Goal: Unclear: Browse casually

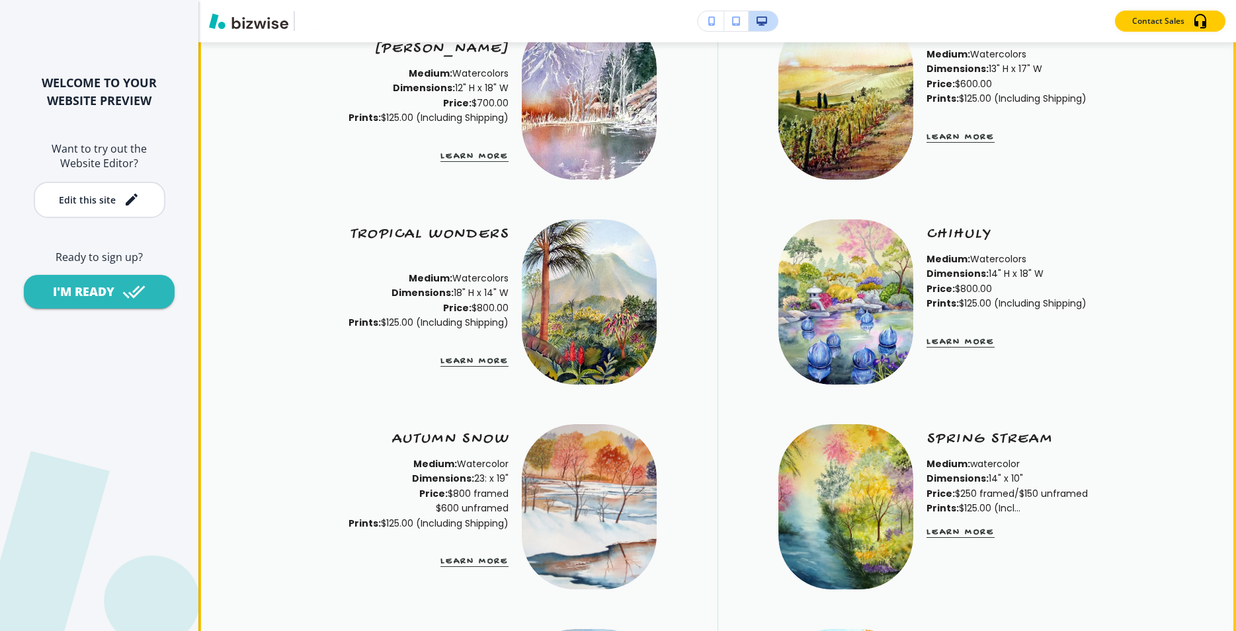
scroll to position [2967, 0]
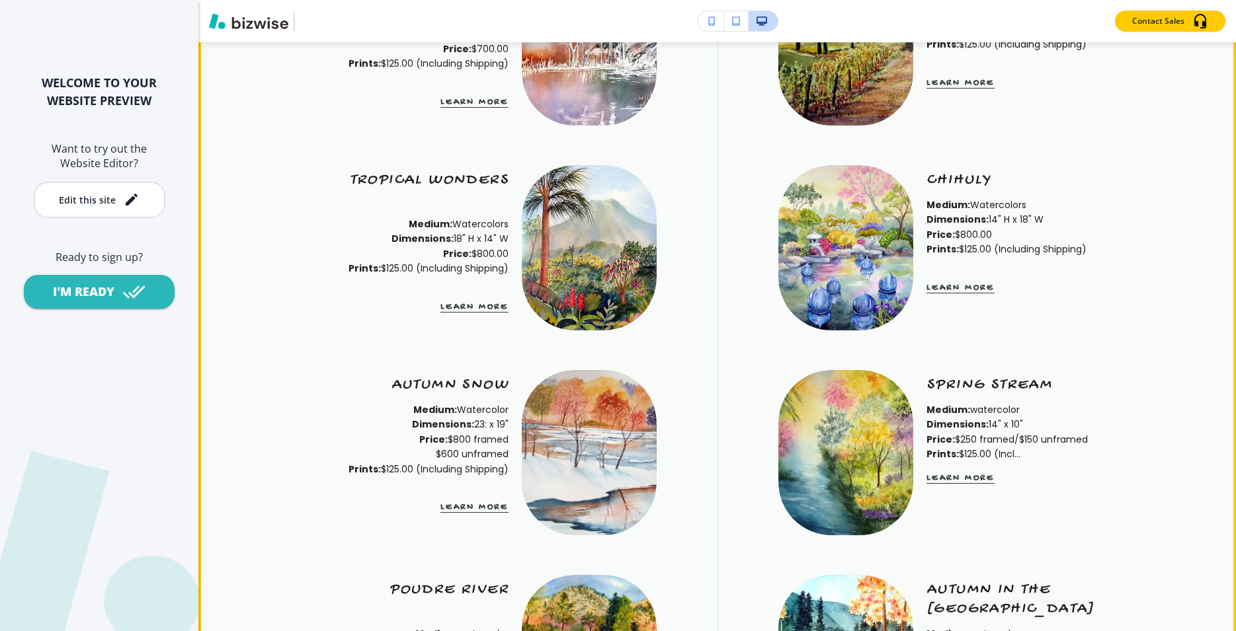
click at [944, 294] on button "Learn More" at bounding box center [960, 287] width 68 height 11
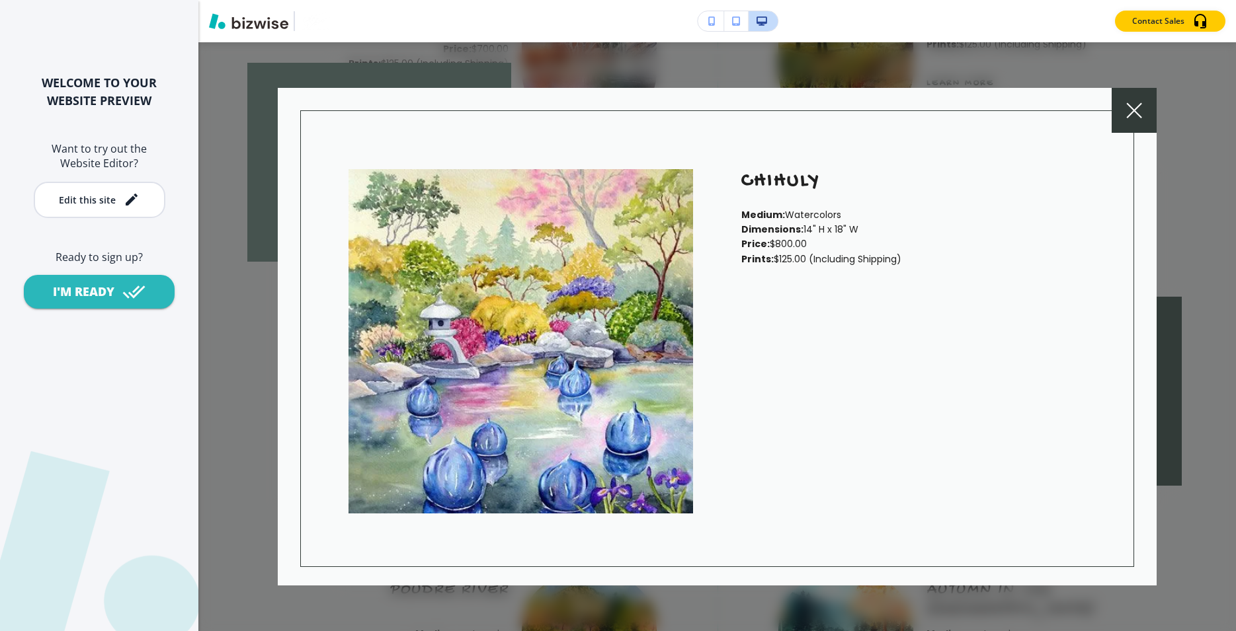
click at [1133, 109] on icon at bounding box center [1134, 110] width 15 height 15
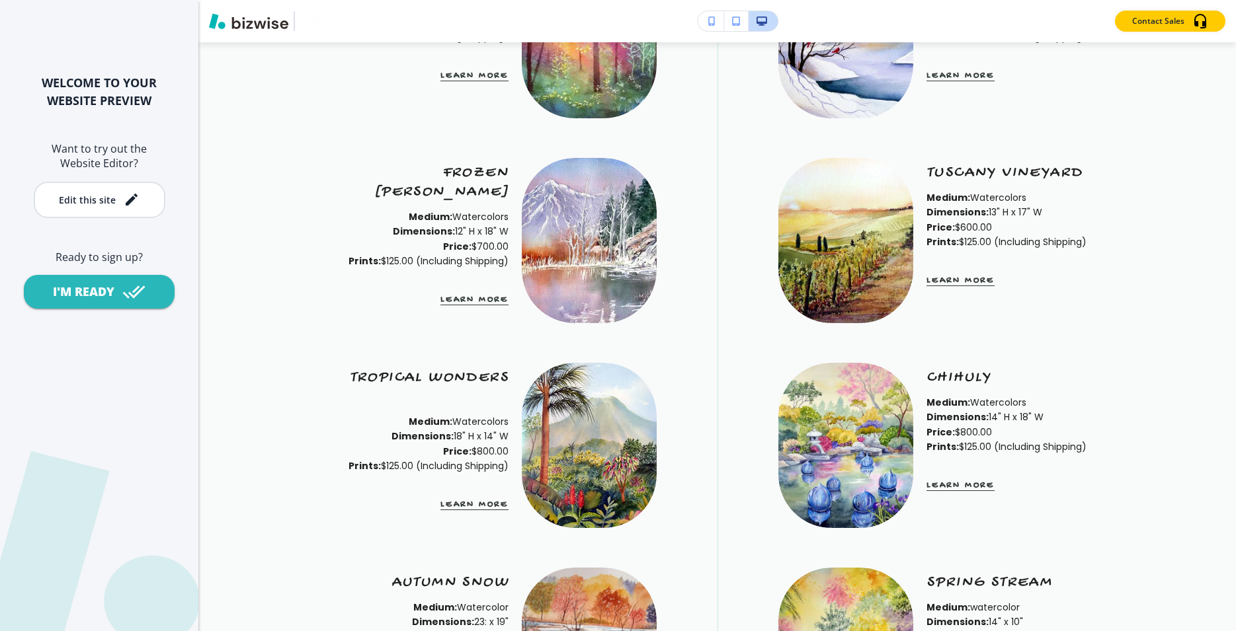
scroll to position [2793, 0]
